Goal: Task Accomplishment & Management: Manage account settings

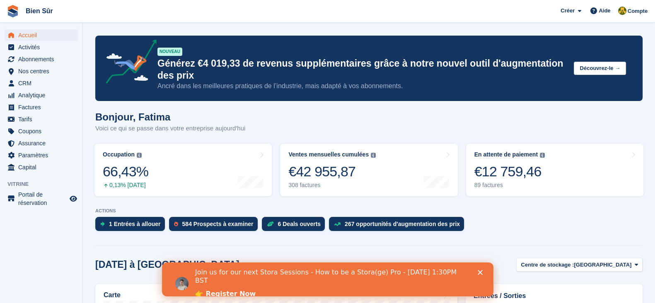
click at [480, 269] on div "Join us for our next Stora Sessions - How to be a Stora(ge) Pro - August 20th 1…" at bounding box center [327, 284] width 331 height 36
click at [483, 270] on div "Fermer" at bounding box center [481, 272] width 8 height 5
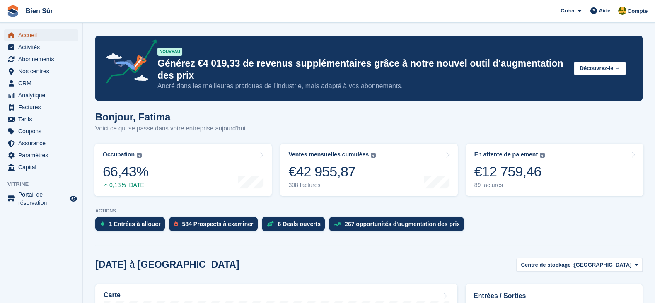
click at [41, 34] on span "Accueil" at bounding box center [43, 35] width 50 height 12
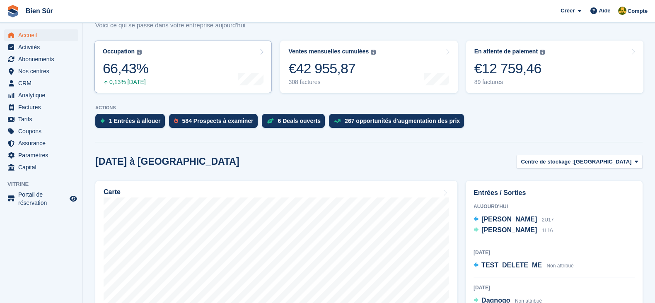
click at [159, 66] on link "Occupation Pourcentage de toutes les unités actuellement attribuées en termes d…" at bounding box center [182, 67] width 177 height 53
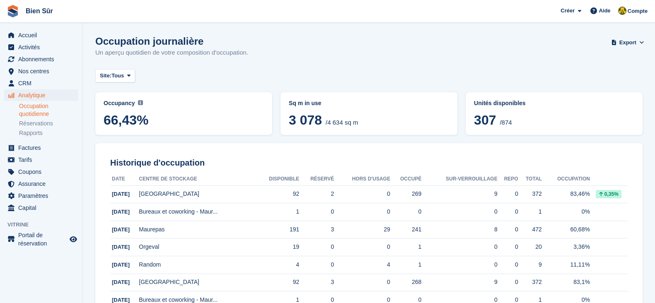
click at [27, 27] on div "Accueil Activités Abonnements Abonnements Abonnements Augmentation des prix NOU…" at bounding box center [41, 120] width 82 height 188
click at [27, 36] on span "Accueil" at bounding box center [43, 35] width 50 height 12
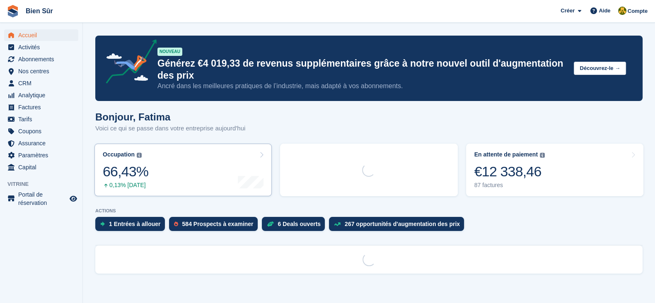
click at [172, 155] on link "Occupation Pourcentage de toutes les unités actuellement attribuées en termes d…" at bounding box center [182, 170] width 177 height 53
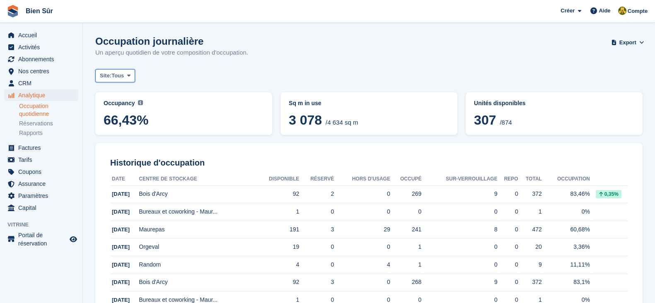
click at [118, 74] on span "Tous" at bounding box center [117, 76] width 12 height 8
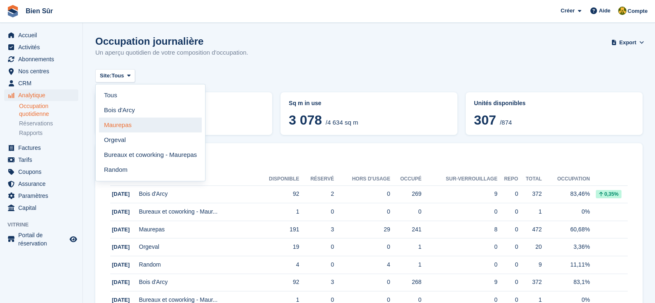
click at [138, 123] on link "Maurepas" at bounding box center [150, 125] width 103 height 15
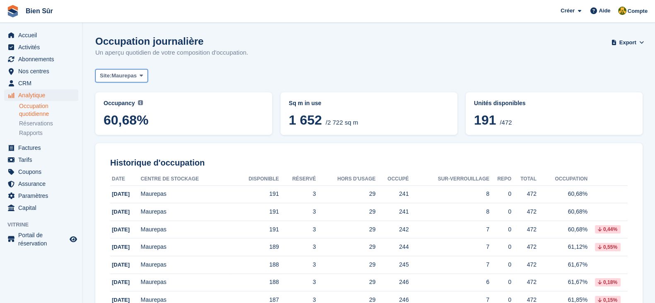
click at [126, 80] on button "Site: Maurepas" at bounding box center [121, 76] width 53 height 14
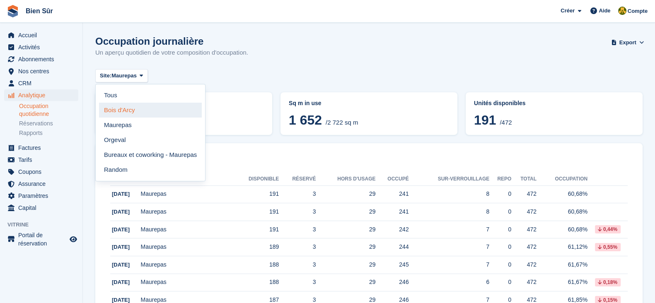
click at [121, 110] on link "Bois d'Arcy" at bounding box center [150, 110] width 103 height 15
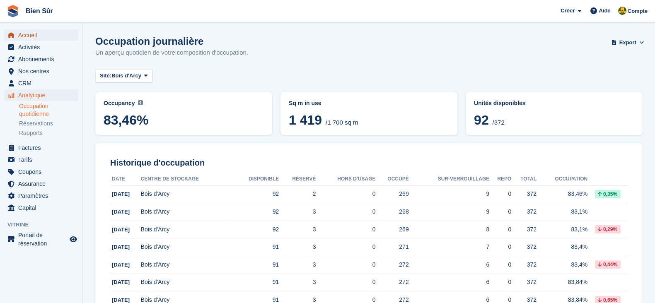
click at [35, 35] on span "Accueil" at bounding box center [43, 35] width 50 height 12
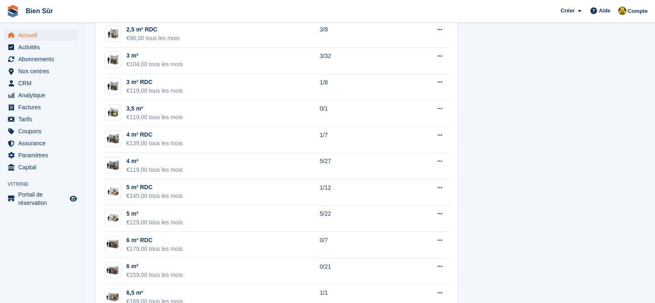
scroll to position [776, 0]
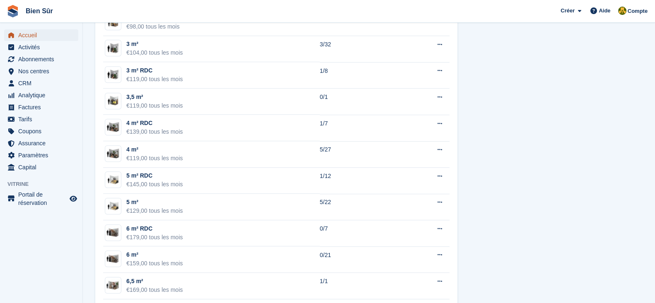
click at [20, 32] on span "Accueil" at bounding box center [43, 35] width 50 height 12
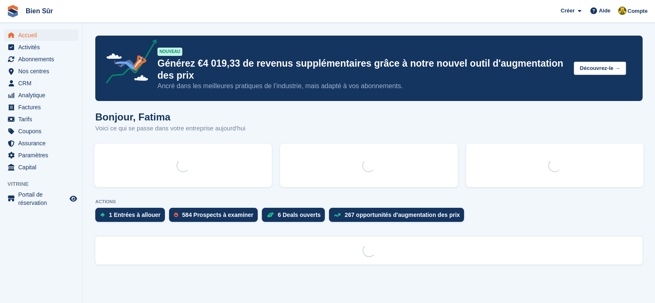
scroll to position [0, 0]
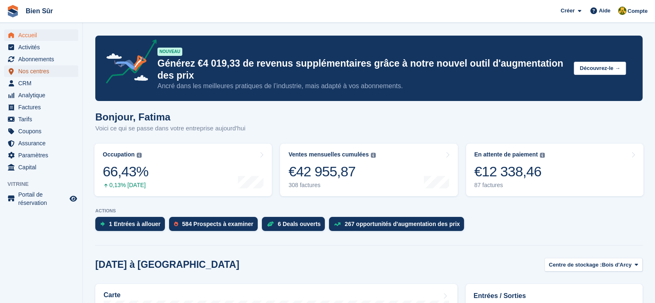
click at [28, 68] on span "Nos centres" at bounding box center [43, 71] width 50 height 12
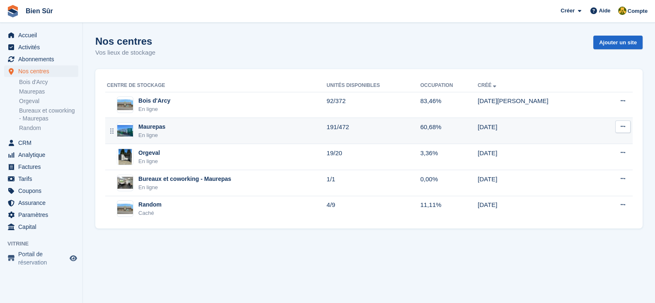
click at [188, 128] on div "Maurepas En ligne" at bounding box center [217, 131] width 220 height 17
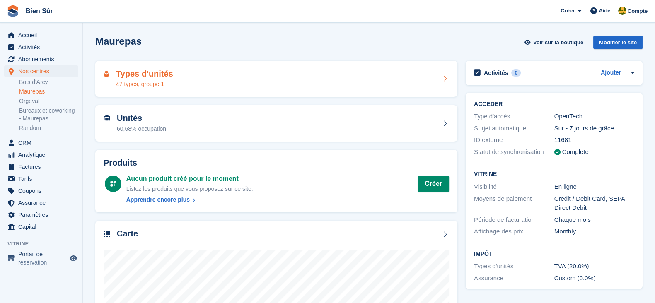
click at [149, 74] on h2 "Types d'unités" at bounding box center [144, 74] width 57 height 10
click at [147, 82] on div "47 types, groupe 1" at bounding box center [144, 84] width 57 height 9
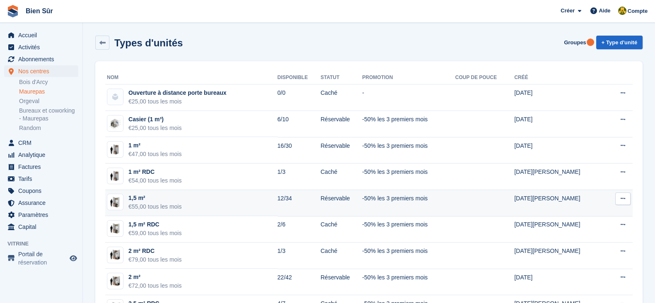
scroll to position [259, 0]
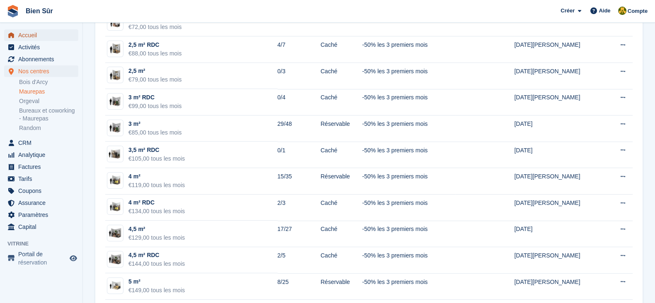
click at [33, 30] on span "Accueil" at bounding box center [43, 35] width 50 height 12
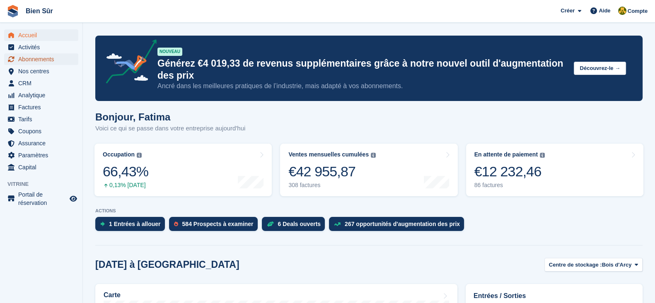
click at [37, 59] on span "Abonnements" at bounding box center [43, 59] width 50 height 12
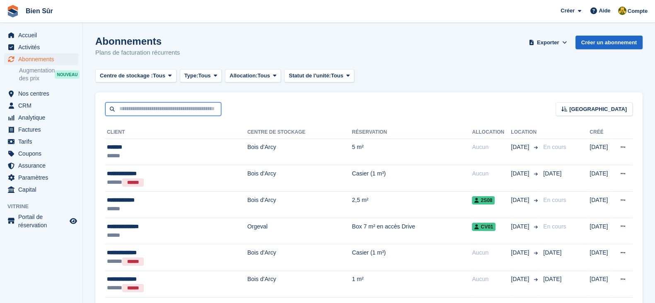
click at [133, 113] on input "text" at bounding box center [163, 109] width 116 height 14
paste input "**********"
type input "**********"
drag, startPoint x: 384, startPoint y: 60, endPoint x: 390, endPoint y: 58, distance: 6.8
click at [384, 60] on div "Abonnements Plans de facturation récurrents Exporter Exporter Abonnements Expor…" at bounding box center [368, 52] width 547 height 32
